Goal: Task Accomplishment & Management: Use online tool/utility

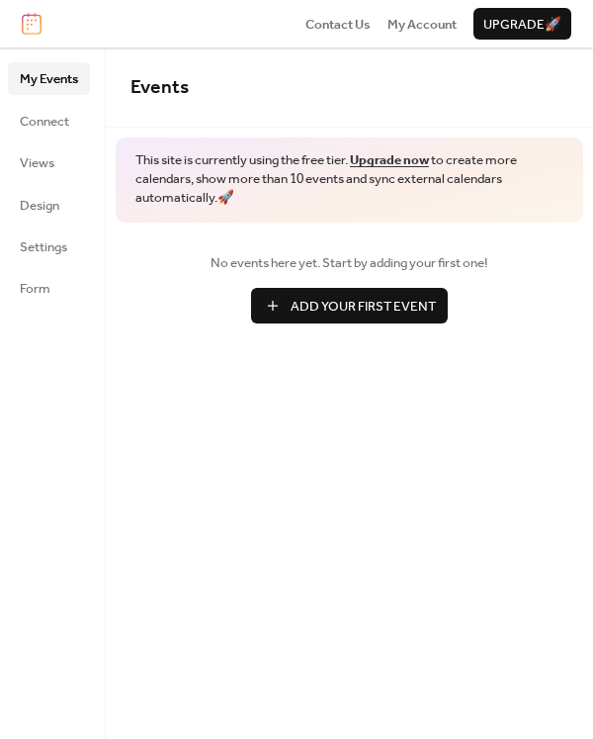
click at [337, 300] on span "Add Your First Event" at bounding box center [363, 307] width 145 height 20
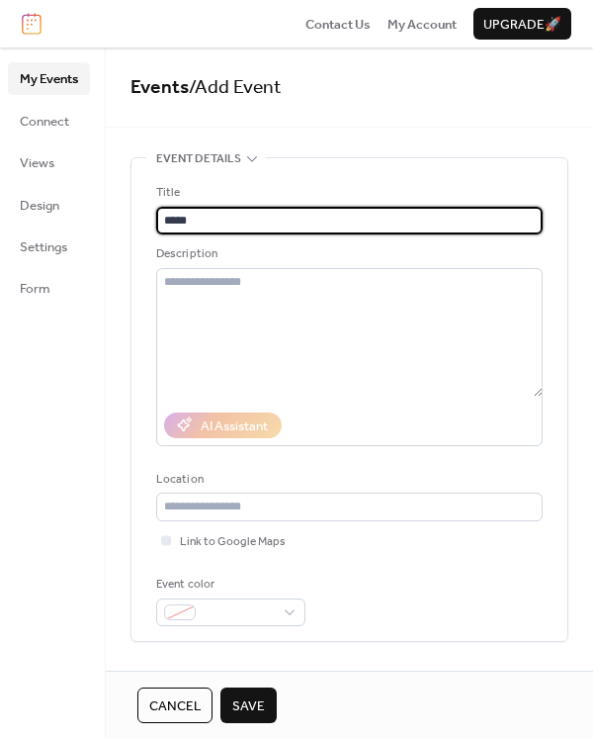
type input "*****"
click at [249, 714] on span "Save" at bounding box center [248, 706] width 33 height 20
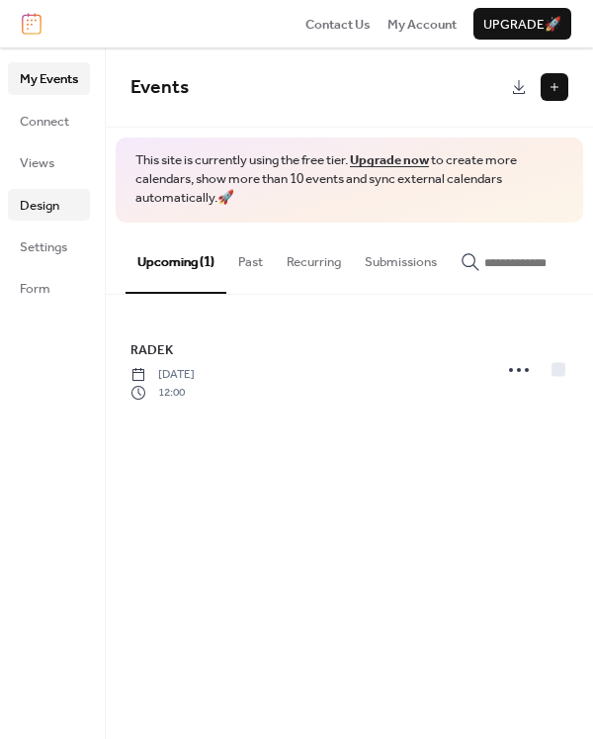
click at [58, 209] on span "Design" at bounding box center [40, 206] width 40 height 20
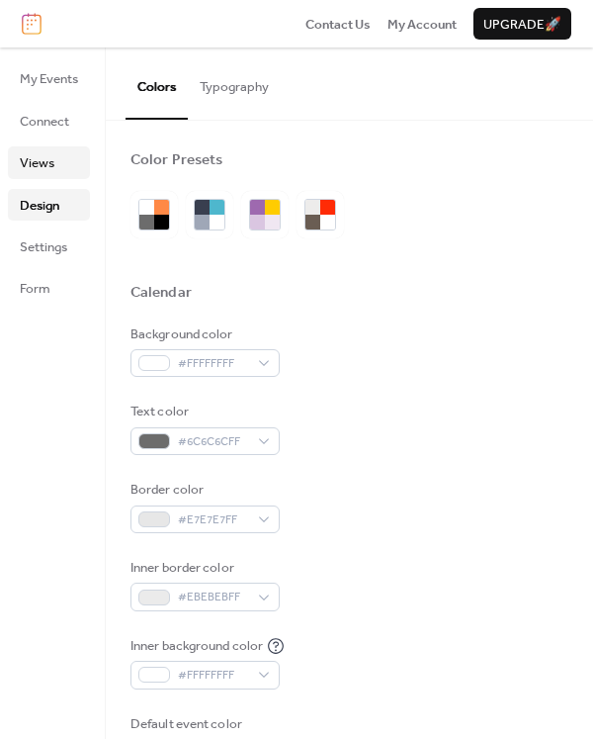
click at [51, 167] on span "Views" at bounding box center [37, 163] width 35 height 20
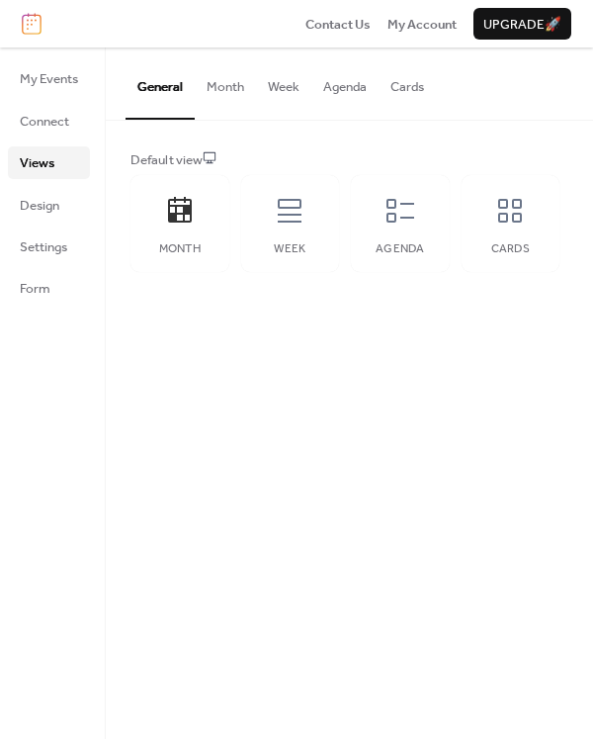
click at [336, 93] on button "Agenda" at bounding box center [344, 81] width 67 height 69
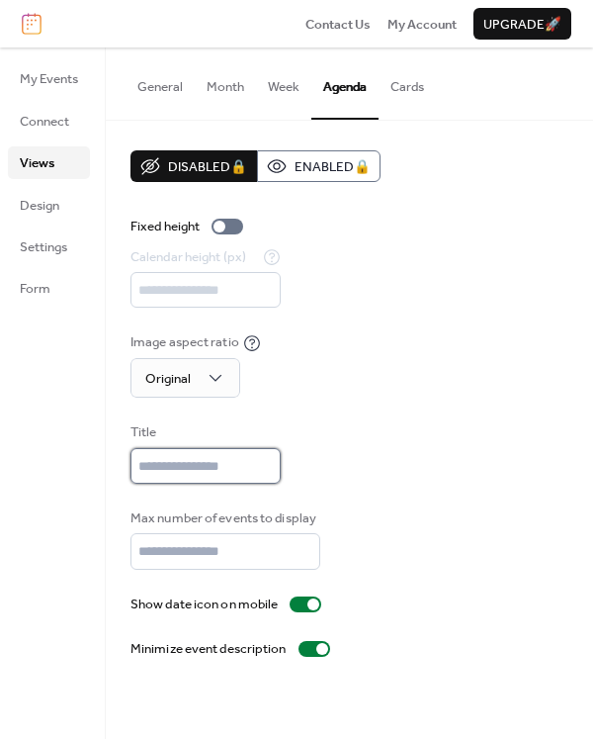
click at [235, 474] on input "text" at bounding box center [206, 466] width 150 height 36
type input "*"
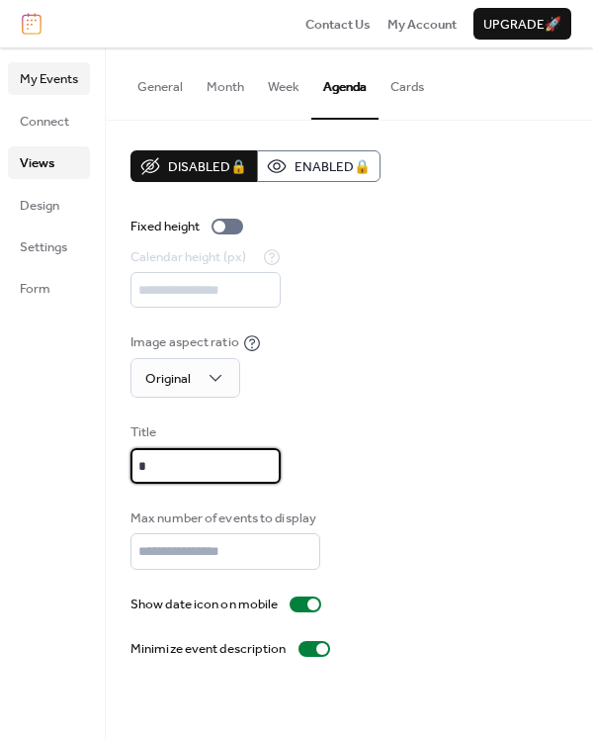
click at [71, 85] on span "My Events" at bounding box center [49, 79] width 58 height 20
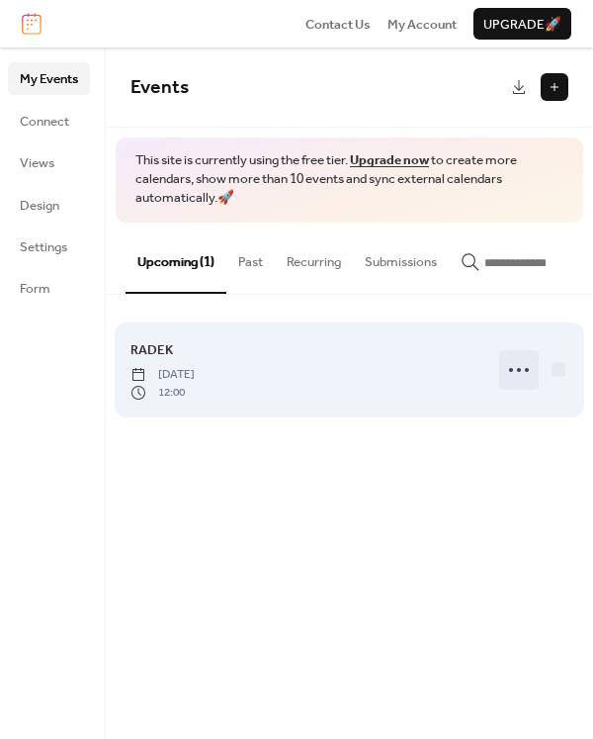
click at [509, 386] on icon at bounding box center [519, 370] width 32 height 32
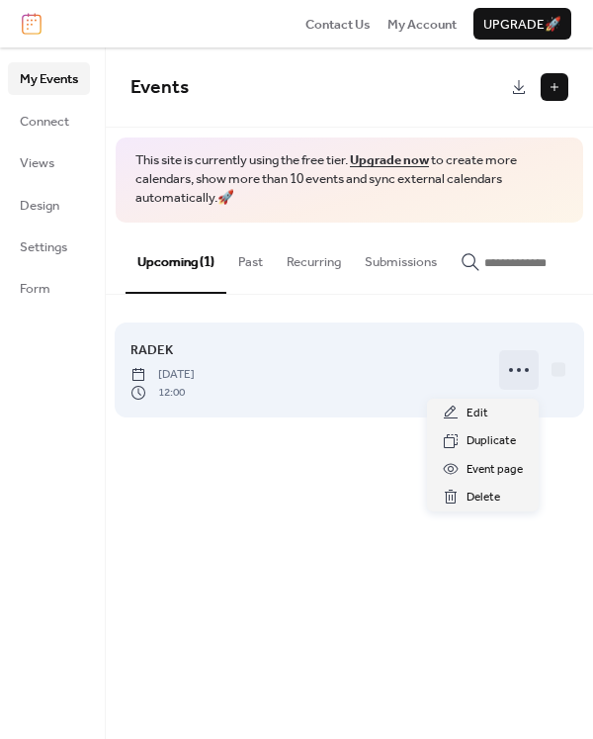
click at [509, 386] on icon at bounding box center [519, 370] width 32 height 32
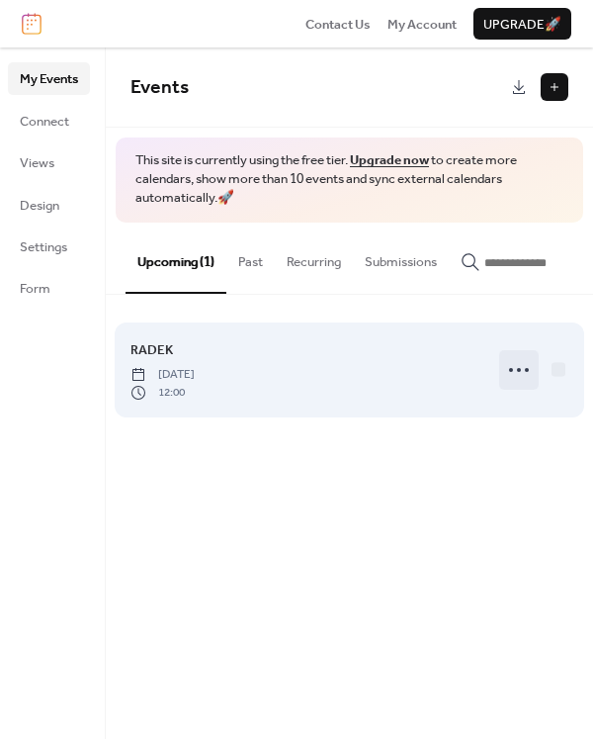
click at [514, 386] on icon at bounding box center [519, 370] width 32 height 32
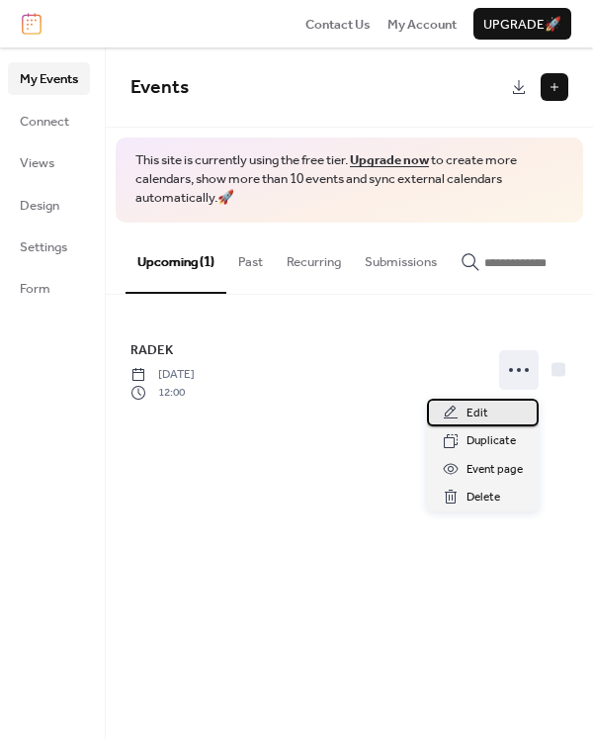
click at [480, 420] on span "Edit" at bounding box center [478, 413] width 22 height 20
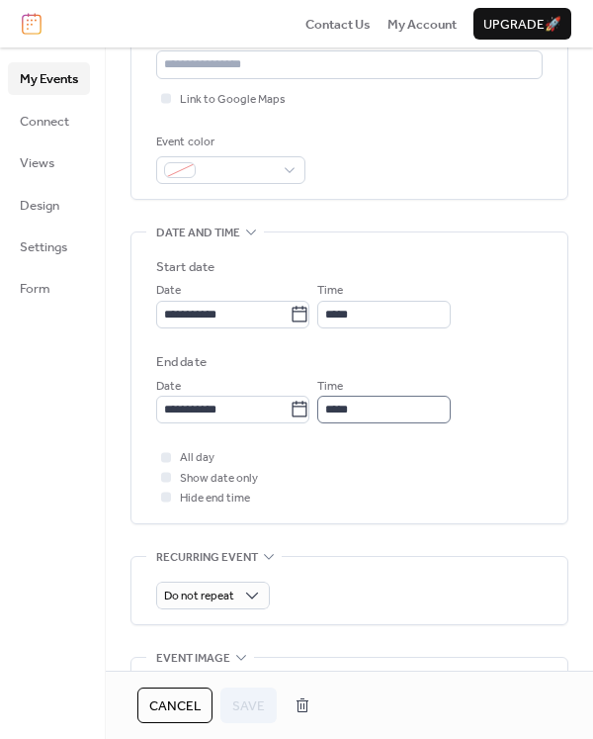
scroll to position [449, 0]
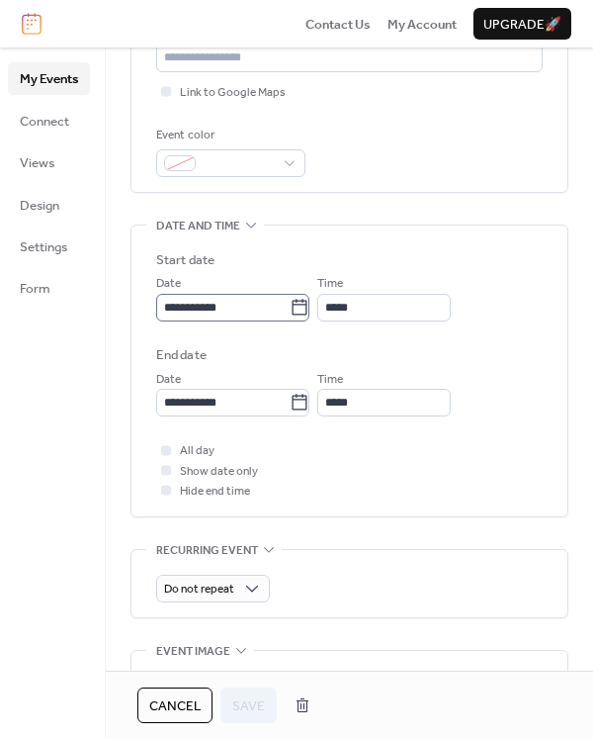
click at [309, 321] on label "**********" at bounding box center [232, 308] width 153 height 28
click at [290, 321] on input "**********" at bounding box center [222, 308] width 133 height 28
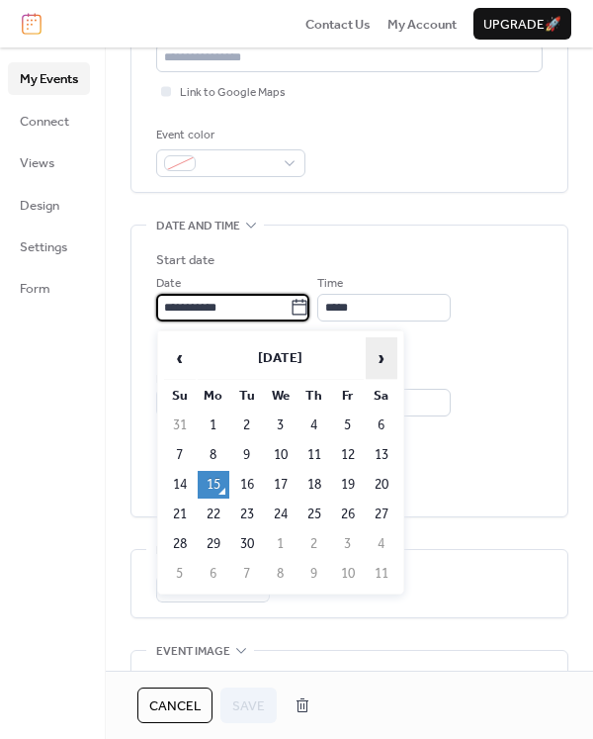
click at [375, 361] on span "›" at bounding box center [382, 358] width 30 height 40
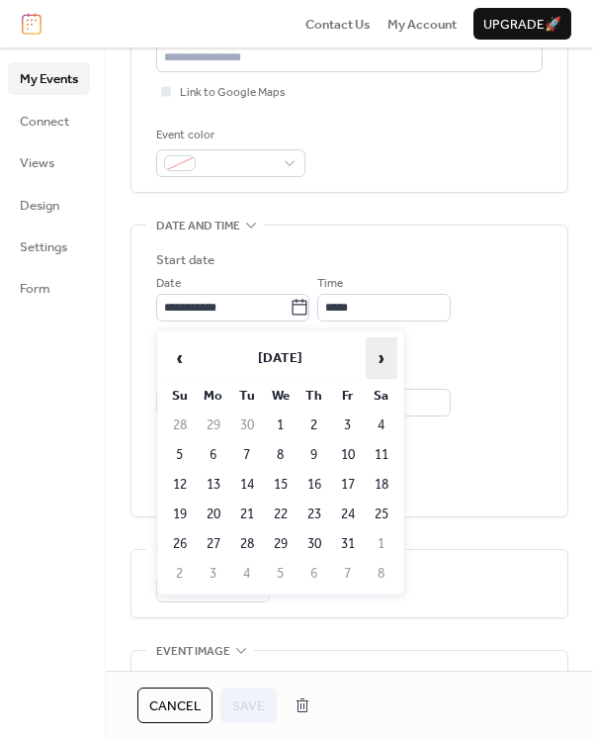
click at [375, 361] on span "›" at bounding box center [382, 358] width 30 height 40
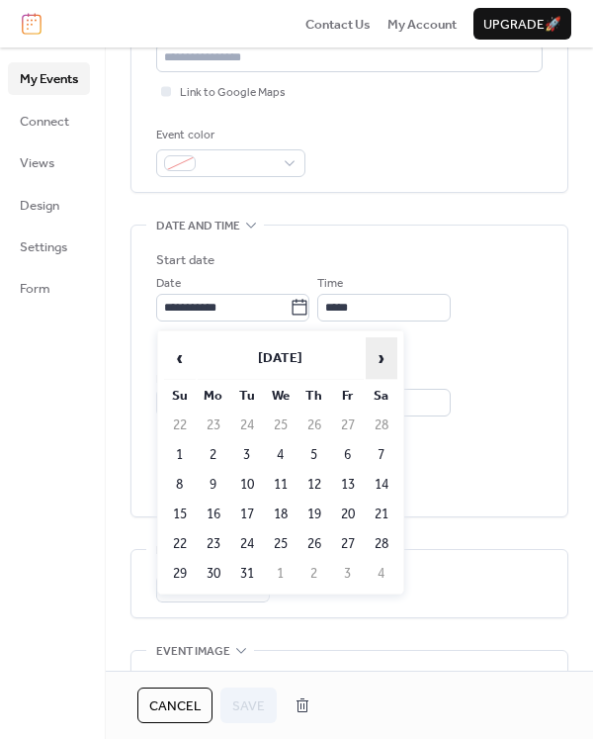
click at [375, 361] on span "›" at bounding box center [382, 358] width 30 height 40
click at [354, 489] on td "17" at bounding box center [348, 485] width 32 height 28
type input "**********"
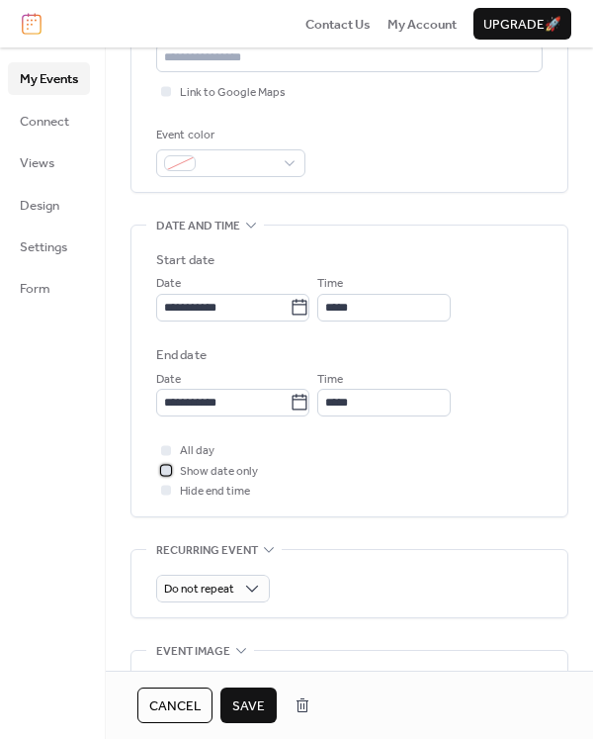
click at [164, 475] on div at bounding box center [166, 470] width 10 height 10
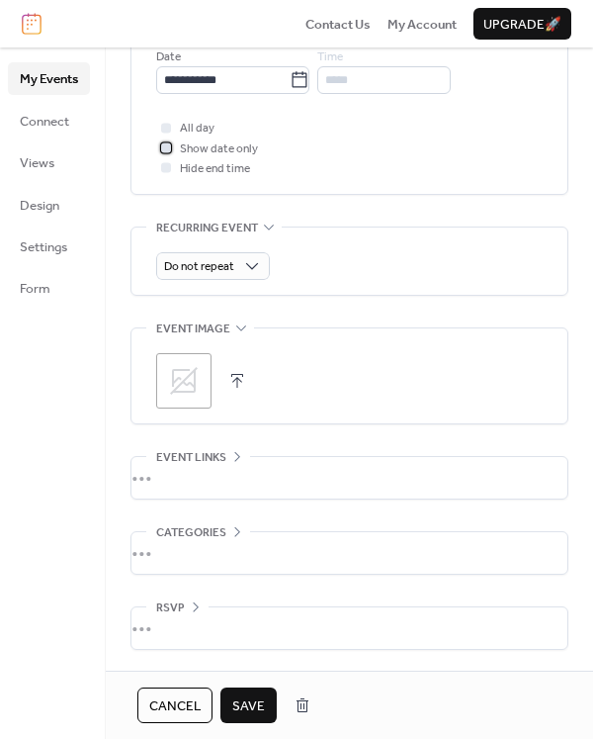
scroll to position [774, 0]
click at [257, 713] on span "Save" at bounding box center [248, 706] width 33 height 20
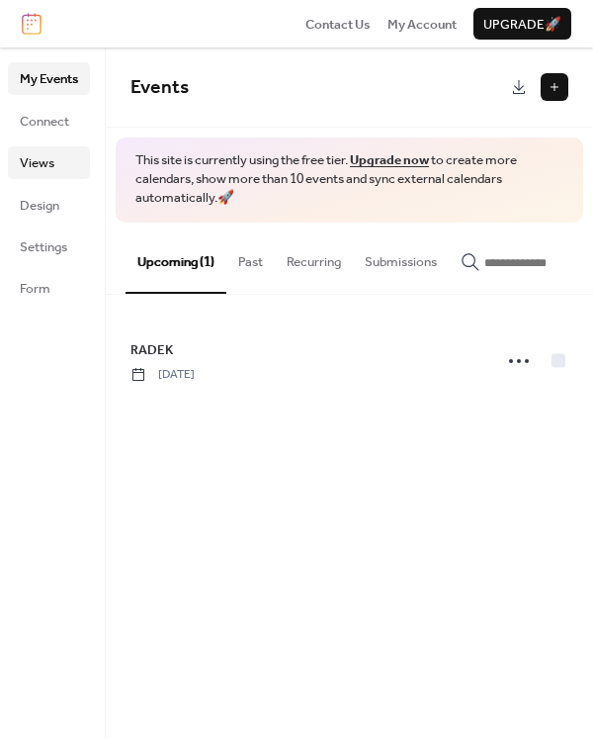
click at [53, 160] on span "Views" at bounding box center [37, 163] width 35 height 20
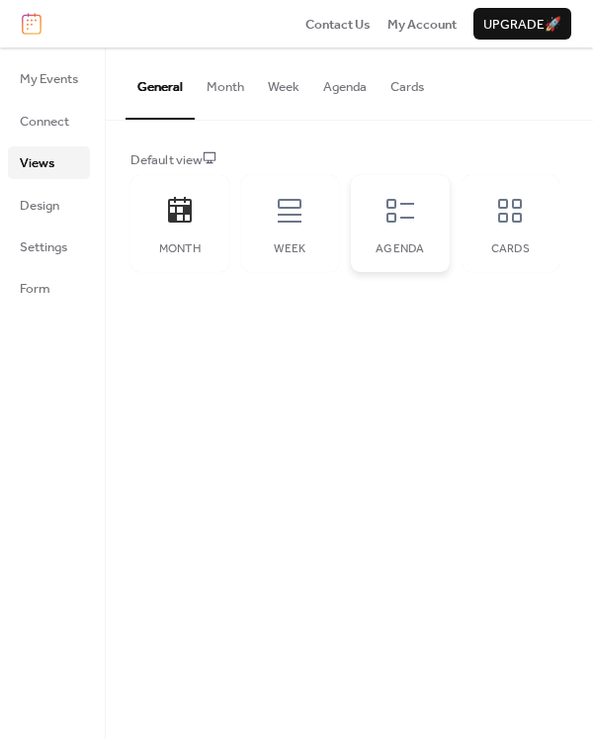
click at [408, 221] on icon at bounding box center [401, 211] width 32 height 32
click at [66, 80] on span "My Events" at bounding box center [49, 79] width 58 height 20
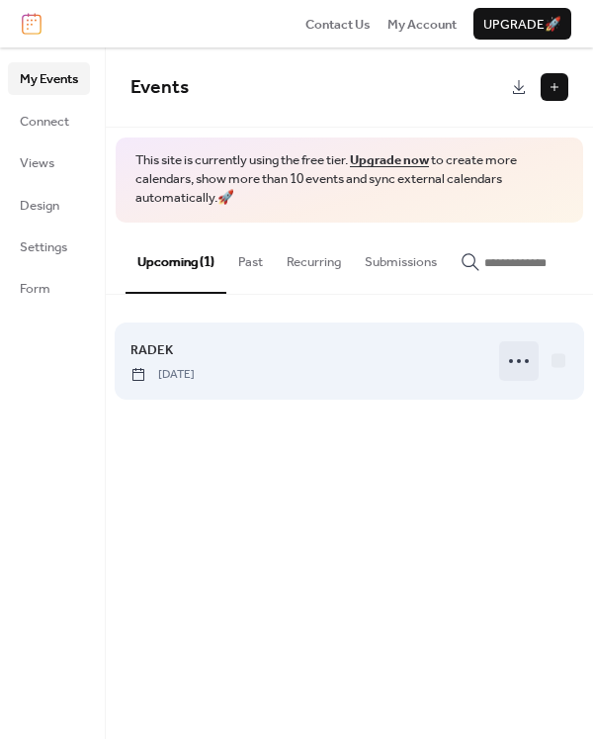
click at [508, 371] on icon at bounding box center [519, 361] width 32 height 32
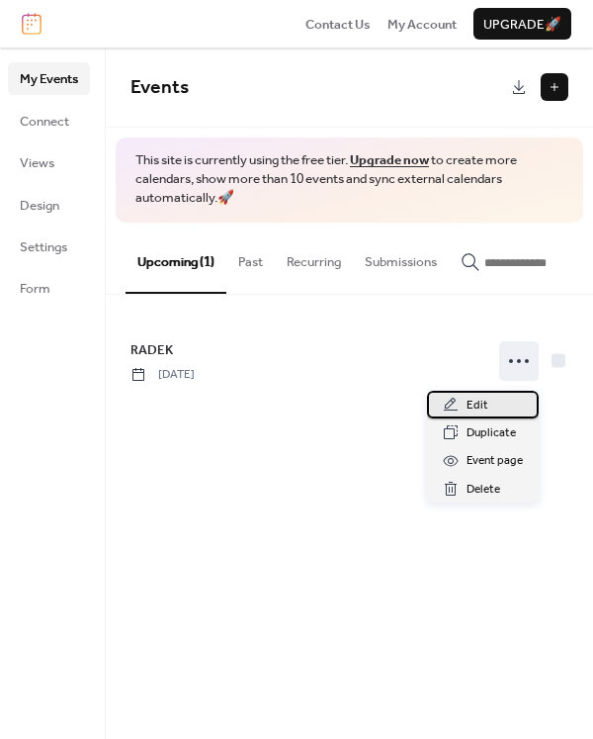
click at [489, 406] on div "Edit" at bounding box center [483, 405] width 112 height 28
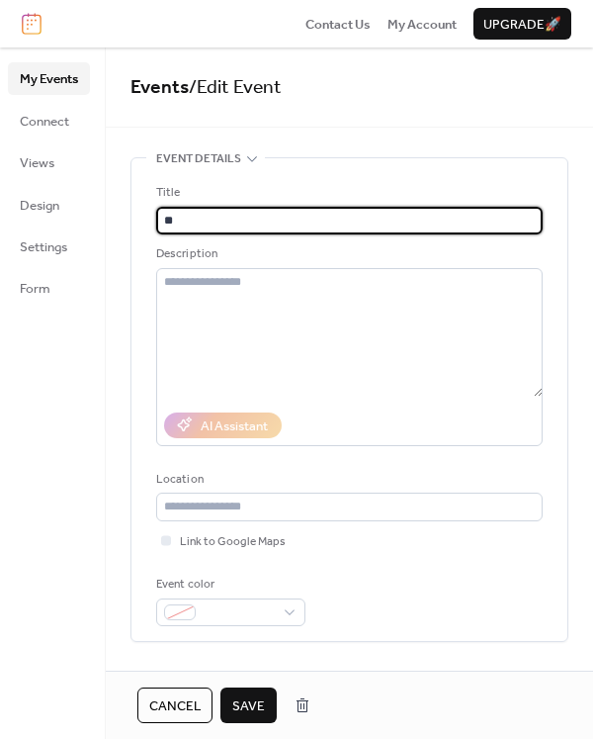
type input "*"
type input "*******"
click at [46, 165] on span "Views" at bounding box center [37, 163] width 35 height 20
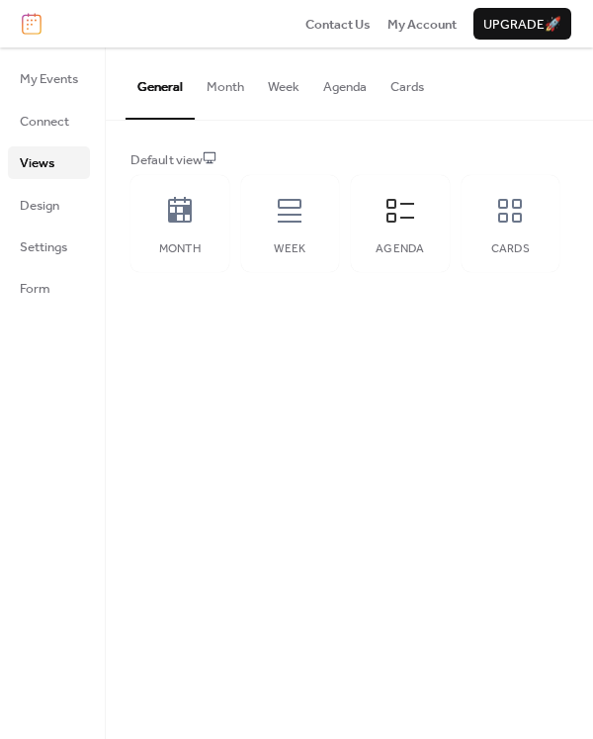
click at [365, 97] on button "Agenda" at bounding box center [344, 81] width 67 height 69
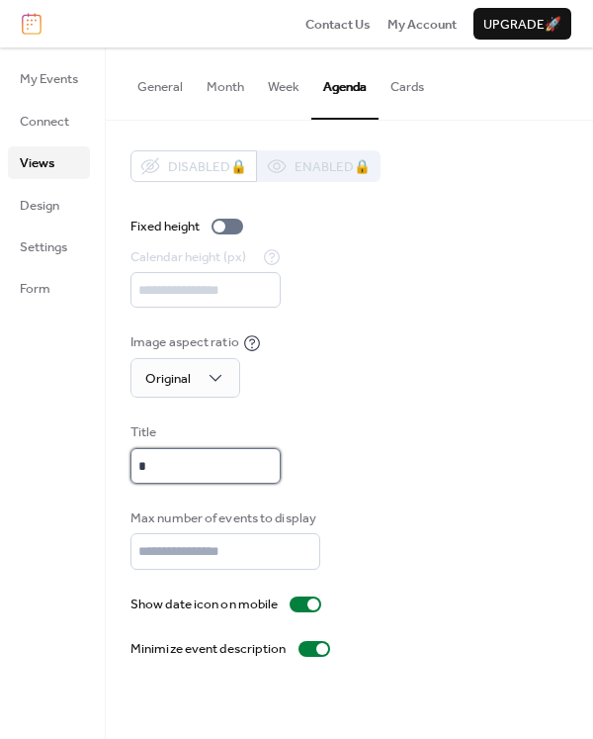
click at [204, 471] on input "*" at bounding box center [206, 466] width 150 height 36
type input "*****"
click at [332, 560] on div "Max number of events to display **" at bounding box center [350, 538] width 438 height 61
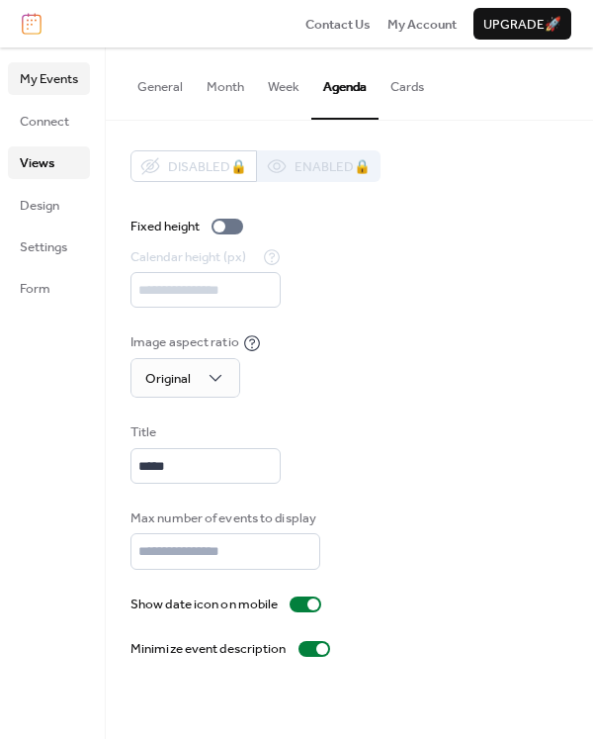
click at [61, 78] on span "My Events" at bounding box center [49, 79] width 58 height 20
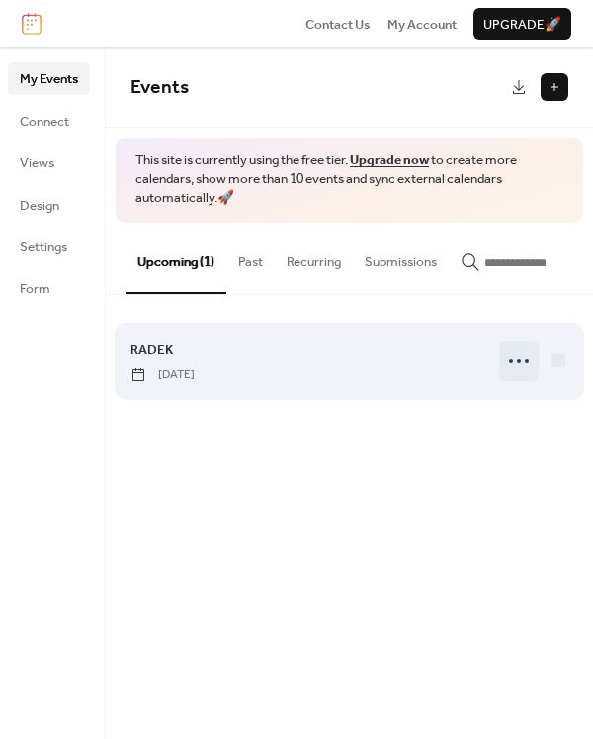
click at [517, 364] on icon at bounding box center [519, 361] width 32 height 32
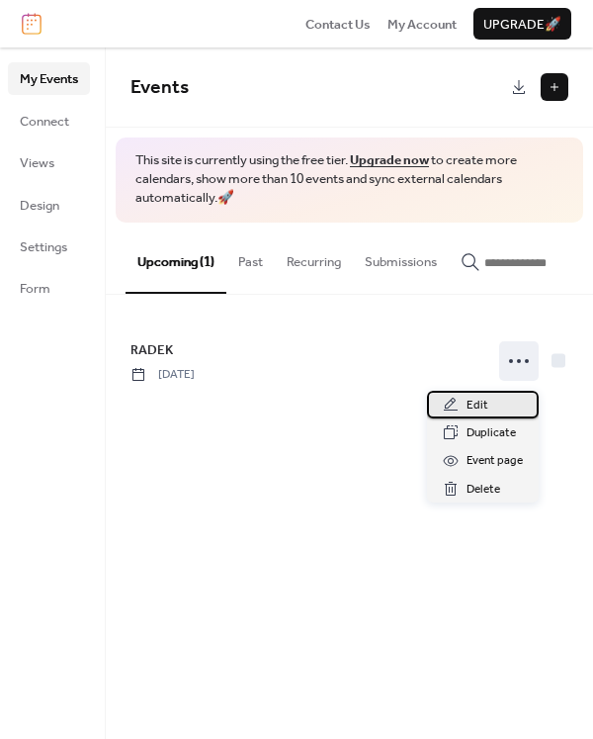
click at [475, 403] on span "Edit" at bounding box center [478, 405] width 22 height 20
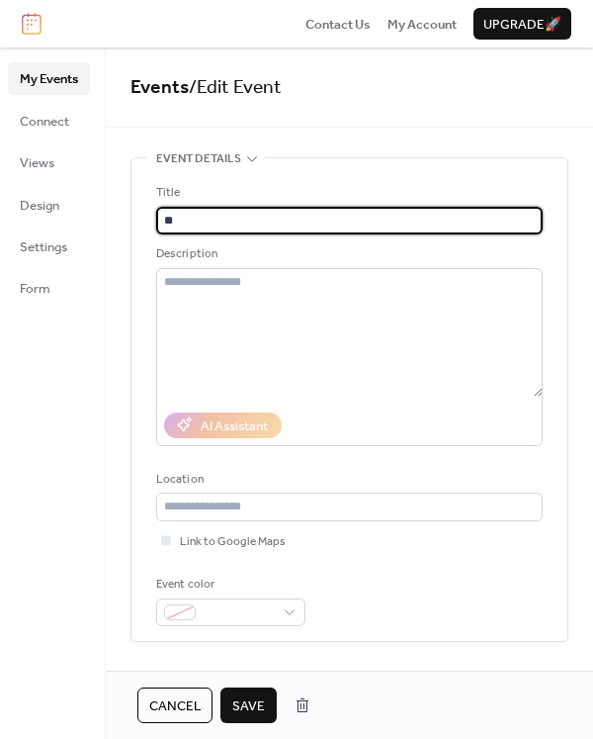
type input "*"
type input "*******"
click at [240, 710] on span "Save" at bounding box center [248, 706] width 33 height 20
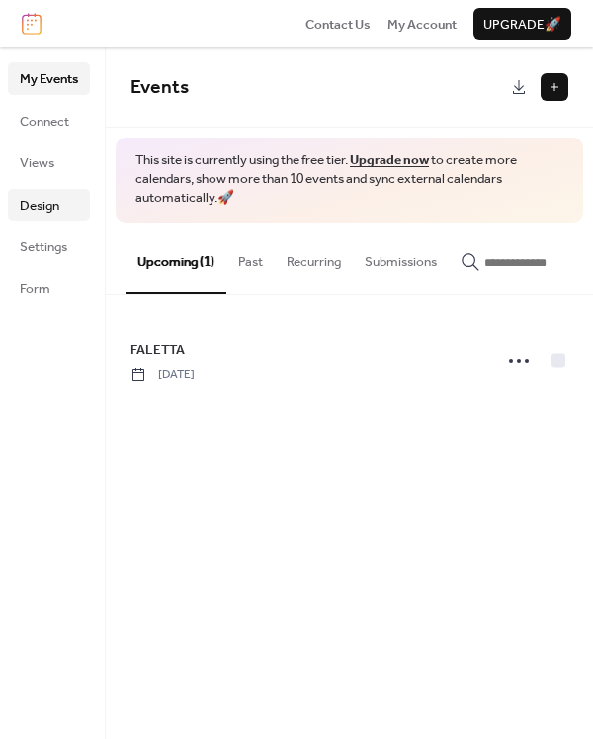
click at [32, 209] on span "Design" at bounding box center [40, 206] width 40 height 20
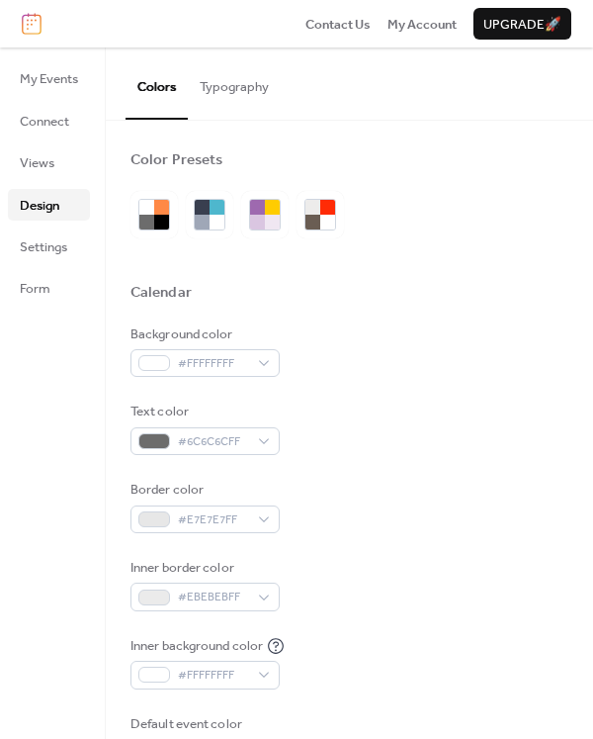
click at [43, 209] on span "Design" at bounding box center [40, 206] width 40 height 20
click at [155, 352] on div "#FFFFFFFF" at bounding box center [205, 363] width 149 height 28
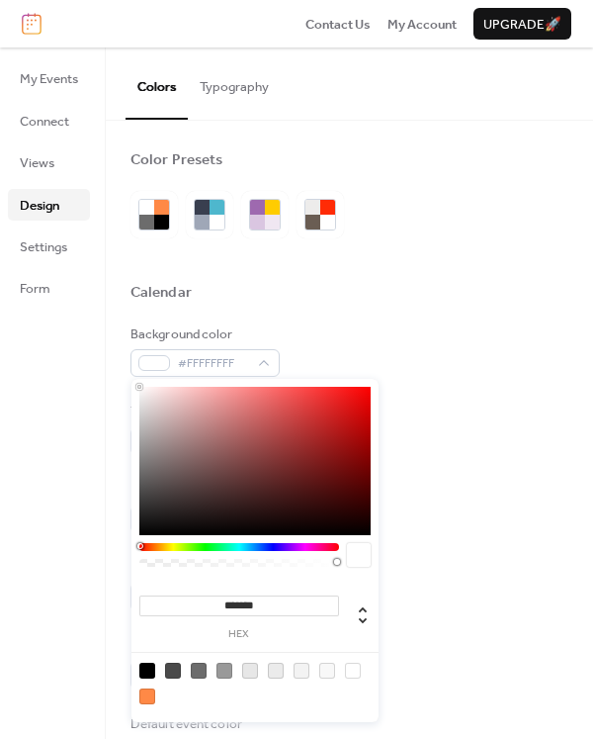
click at [331, 319] on div at bounding box center [350, 316] width 438 height 16
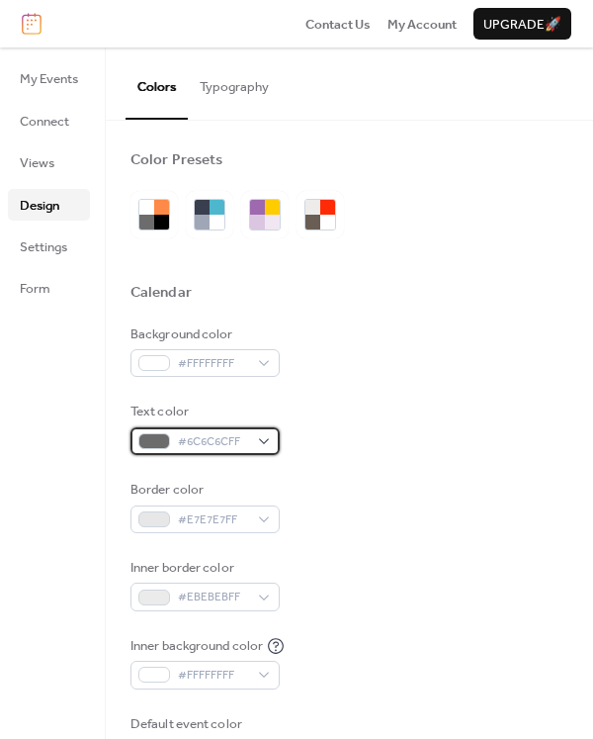
click at [217, 433] on span "#6C6C6CFF" at bounding box center [213, 442] width 70 height 20
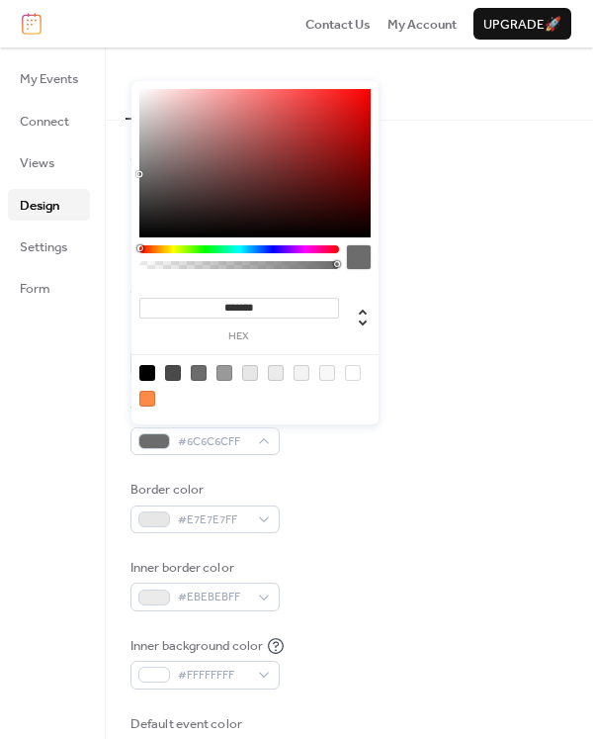
click at [144, 374] on div at bounding box center [147, 373] width 16 height 16
type input "*******"
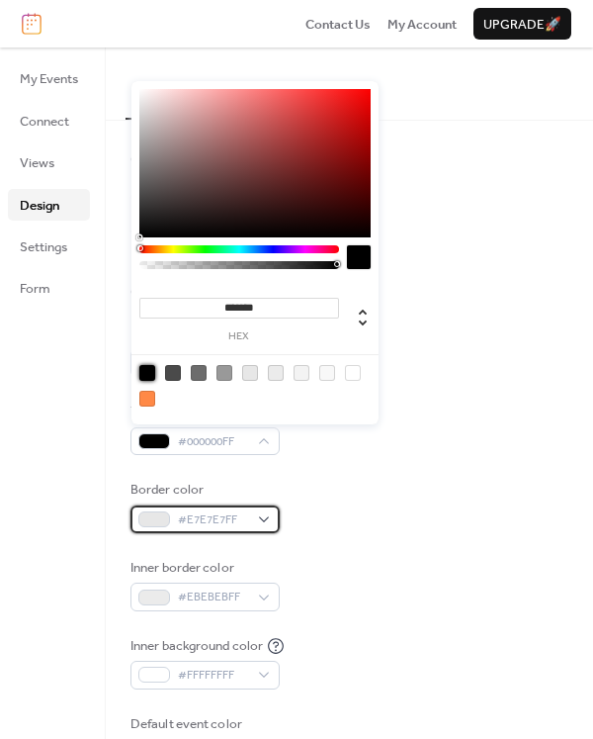
click at [174, 514] on div "#E7E7E7FF" at bounding box center [205, 519] width 149 height 28
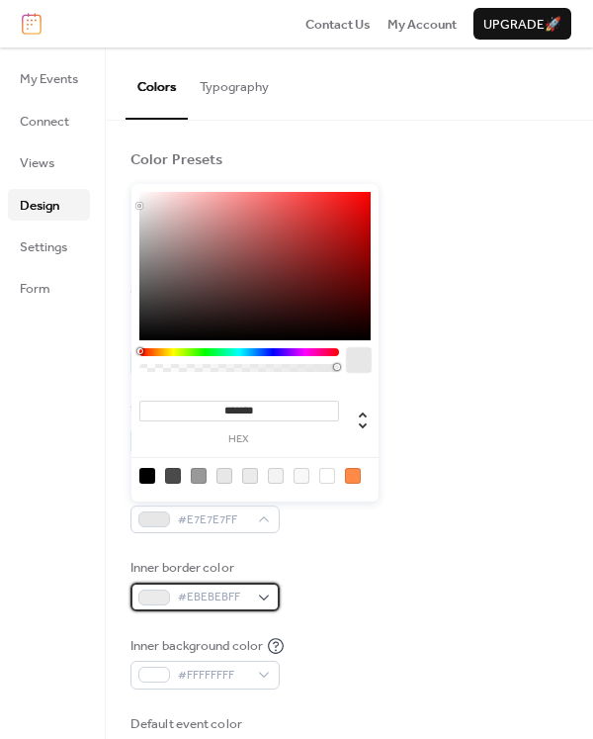
click at [170, 589] on div at bounding box center [154, 597] width 32 height 16
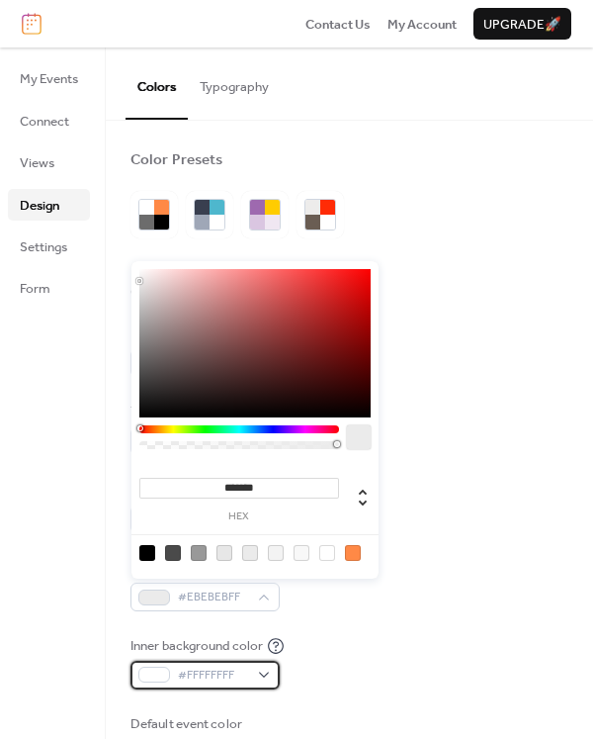
click at [174, 670] on div "#FFFFFFFF" at bounding box center [205, 674] width 149 height 28
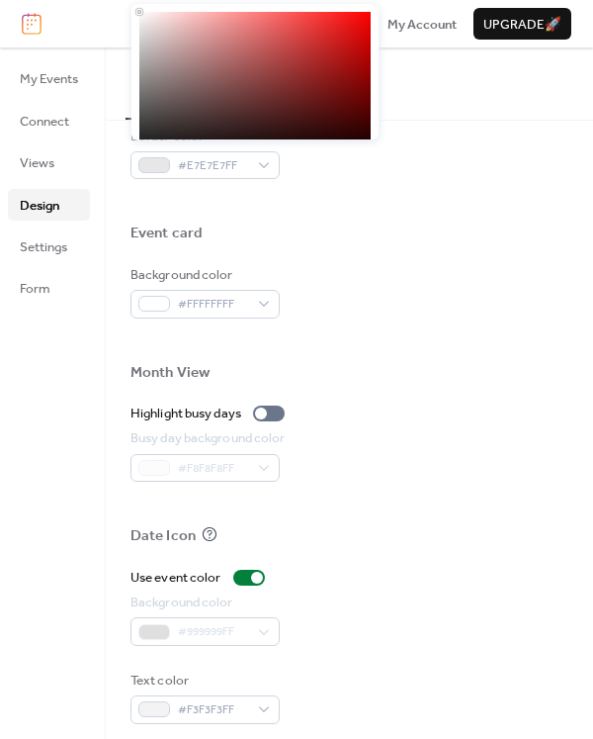
scroll to position [880, 0]
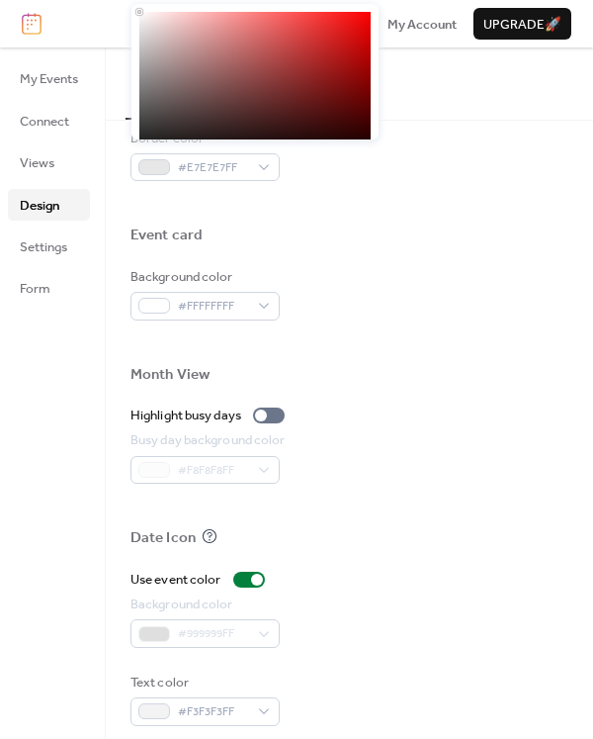
click at [154, 625] on div "#999999FF" at bounding box center [205, 633] width 149 height 28
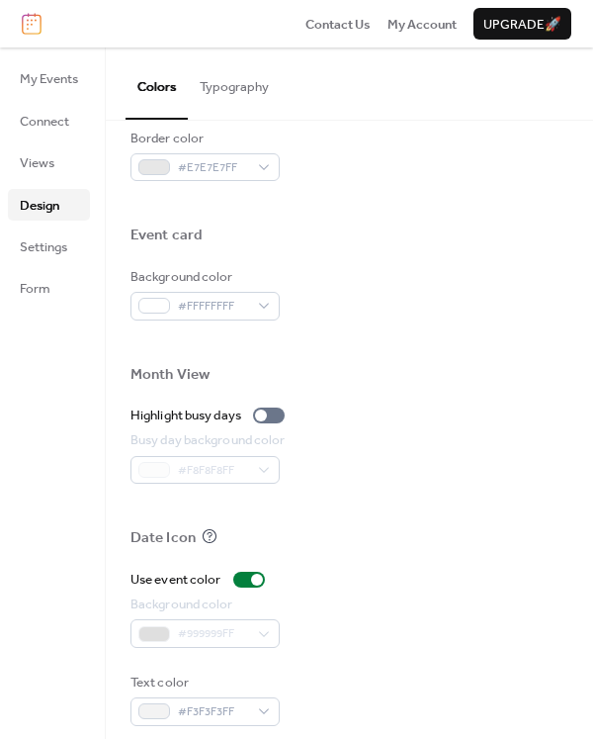
click at [154, 625] on div "#999999FF" at bounding box center [205, 633] width 149 height 28
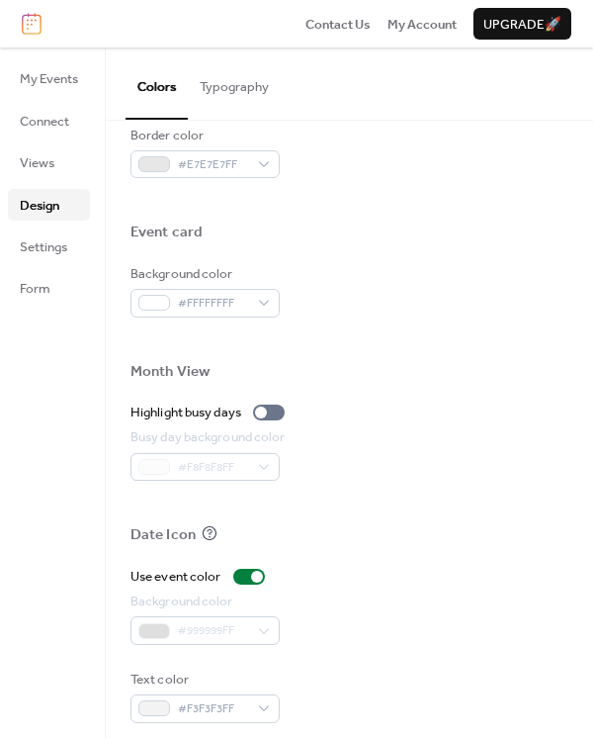
scroll to position [882, 0]
click at [157, 701] on div at bounding box center [154, 709] width 32 height 16
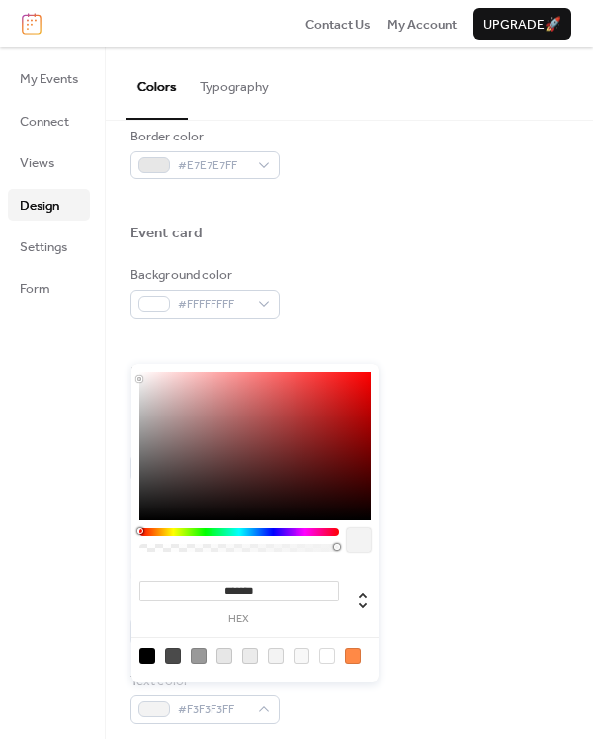
click at [147, 660] on div at bounding box center [147, 656] width 16 height 16
type input "*******"
click at [469, 469] on div "Busy day background color #F8F8F8FF" at bounding box center [350, 454] width 438 height 53
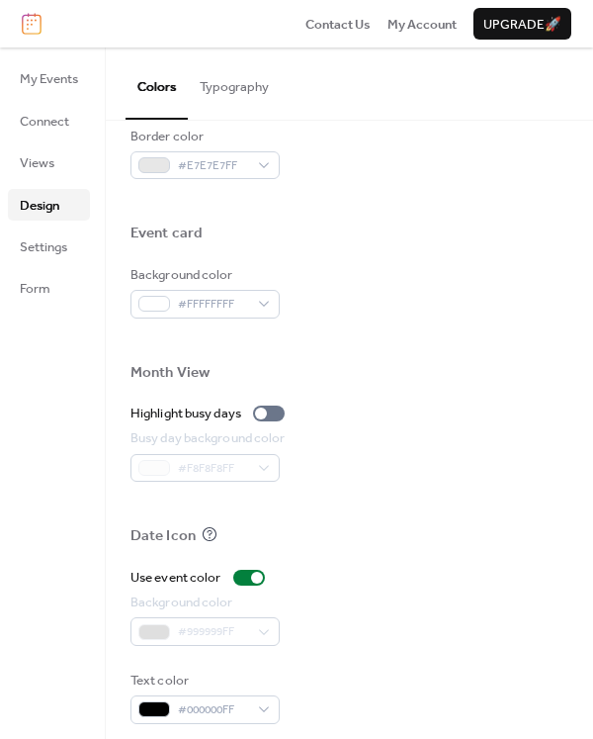
click at [158, 621] on div "#999999FF" at bounding box center [205, 631] width 149 height 28
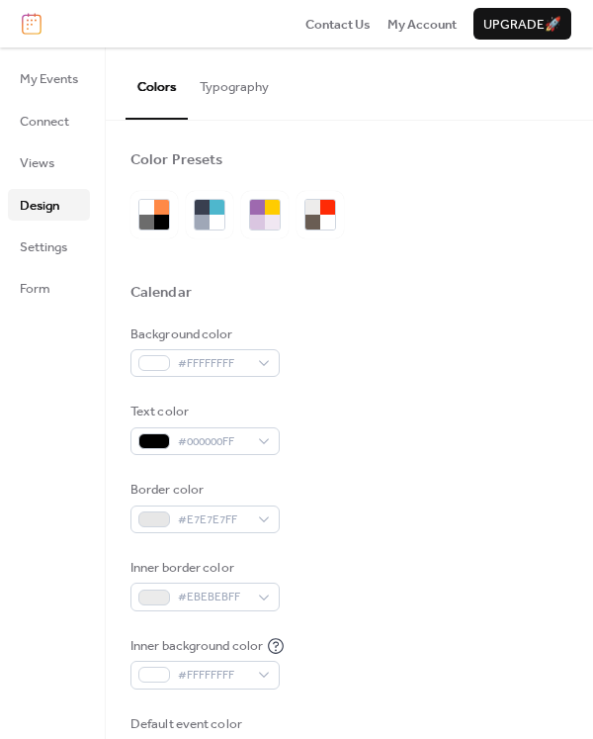
scroll to position [0, 0]
click at [56, 131] on span "Connect" at bounding box center [44, 122] width 49 height 20
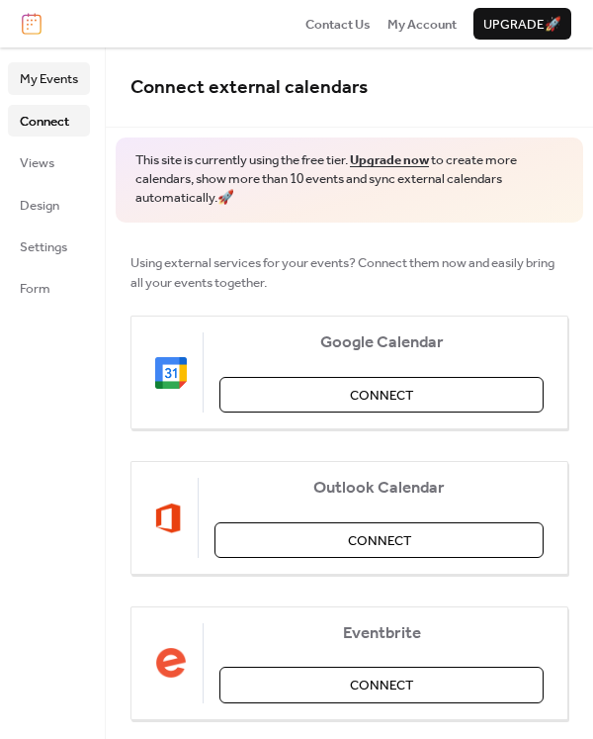
click at [49, 77] on span "My Events" at bounding box center [49, 79] width 58 height 20
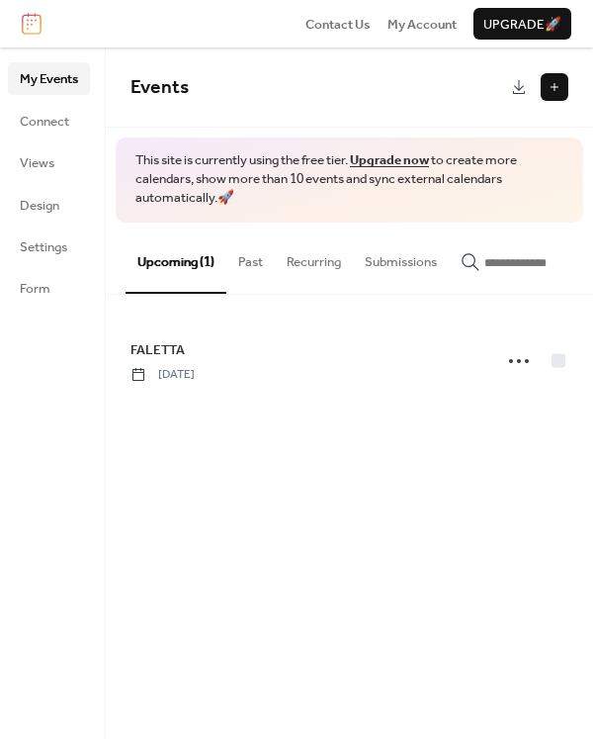
click at [175, 302] on div "FALETTA [DATE]" at bounding box center [349, 361] width 487 height 132
click at [58, 72] on span "My Events" at bounding box center [49, 79] width 58 height 20
click at [48, 165] on span "Views" at bounding box center [37, 163] width 35 height 20
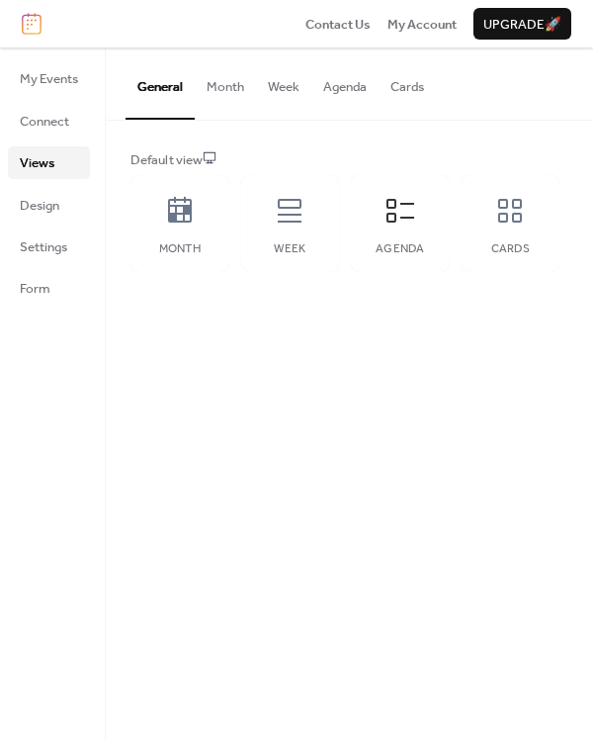
click at [343, 96] on button "Agenda" at bounding box center [344, 81] width 67 height 69
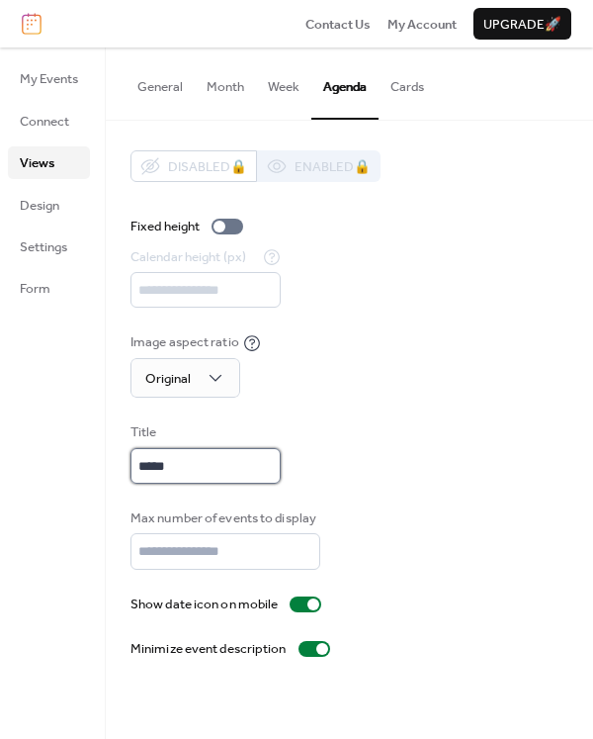
click at [139, 475] on input "*****" at bounding box center [206, 466] width 150 height 36
click at [220, 466] on input "*******" at bounding box center [206, 466] width 150 height 36
type input "**********"
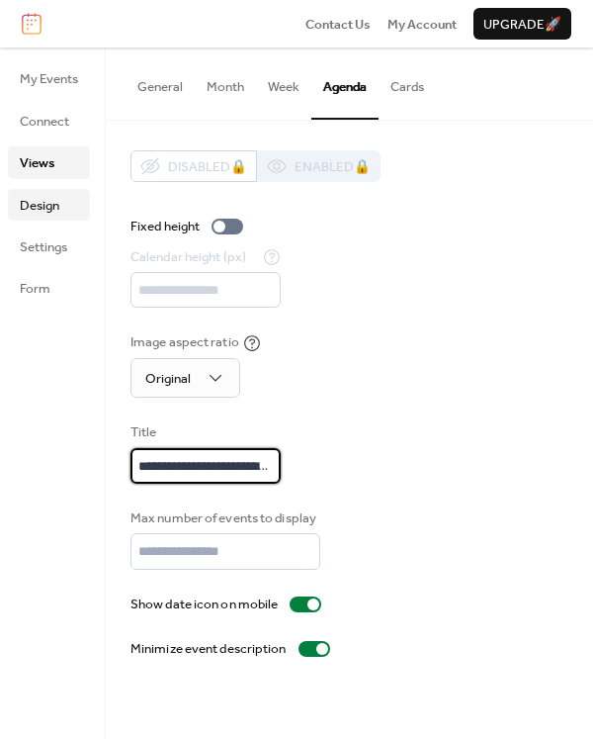
click at [45, 205] on span "Design" at bounding box center [40, 206] width 40 height 20
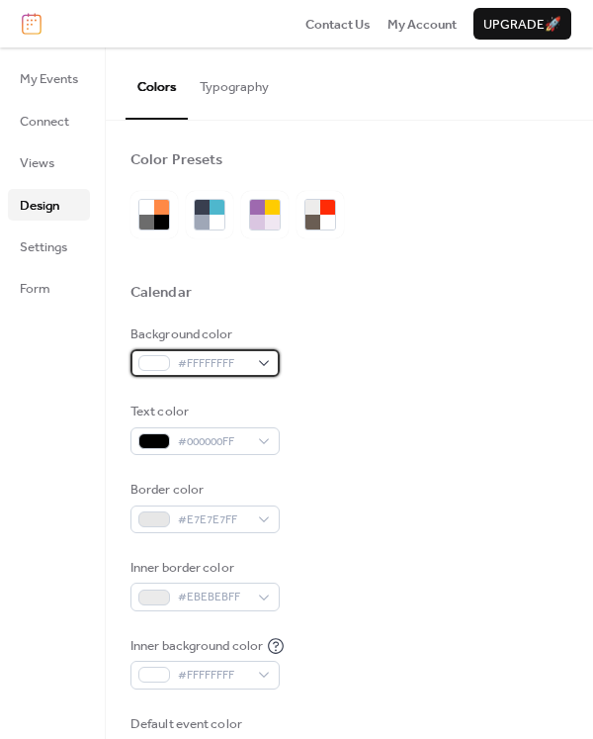
click at [188, 368] on span "#FFFFFFFF" at bounding box center [213, 364] width 70 height 20
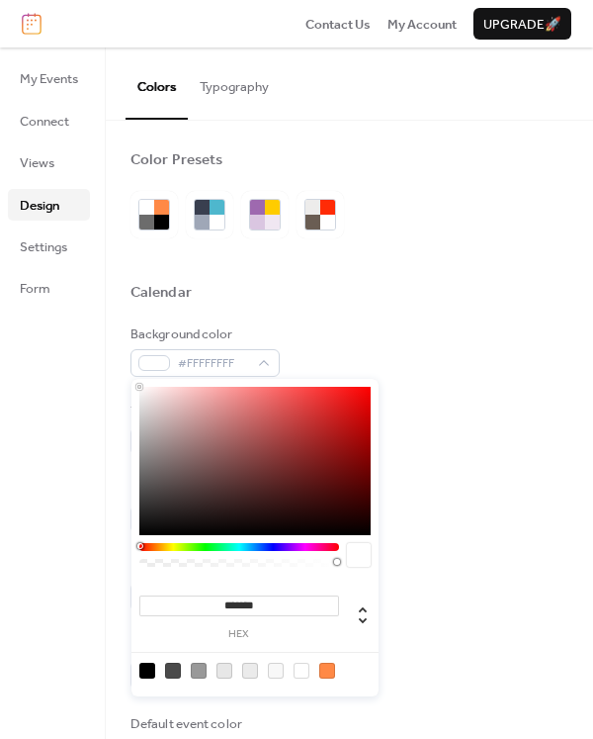
click at [253, 669] on div at bounding box center [250, 670] width 16 height 16
type input "*******"
click at [331, 320] on div at bounding box center [350, 316] width 438 height 16
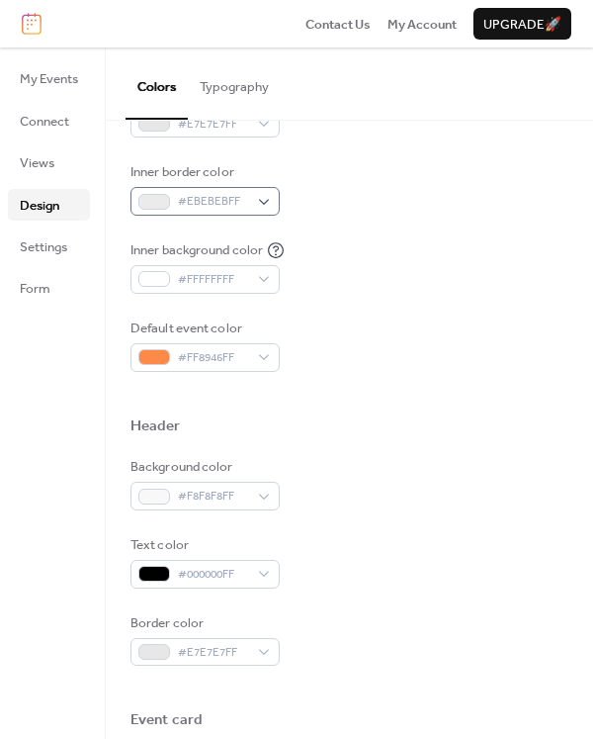
scroll to position [397, 0]
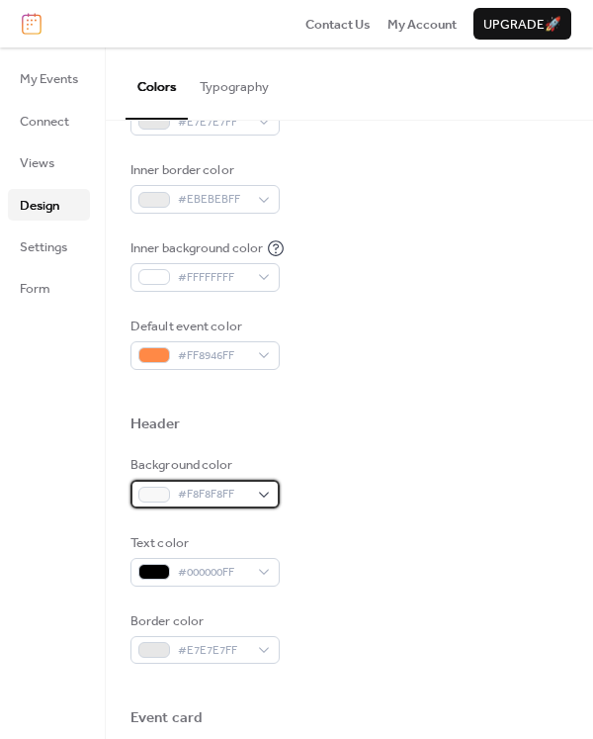
click at [185, 495] on span "#F8F8F8FF" at bounding box center [213, 494] width 70 height 20
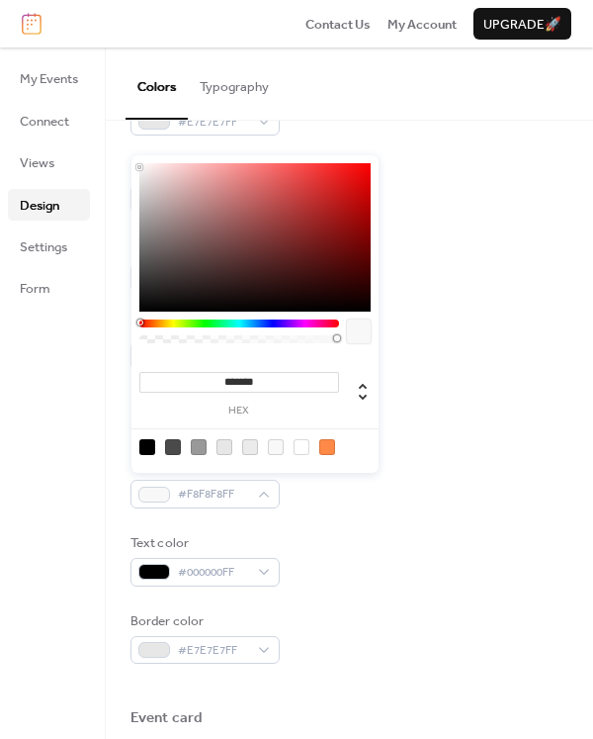
click at [328, 444] on div at bounding box center [327, 447] width 16 height 16
type input "*******"
